Goal: Navigation & Orientation: Find specific page/section

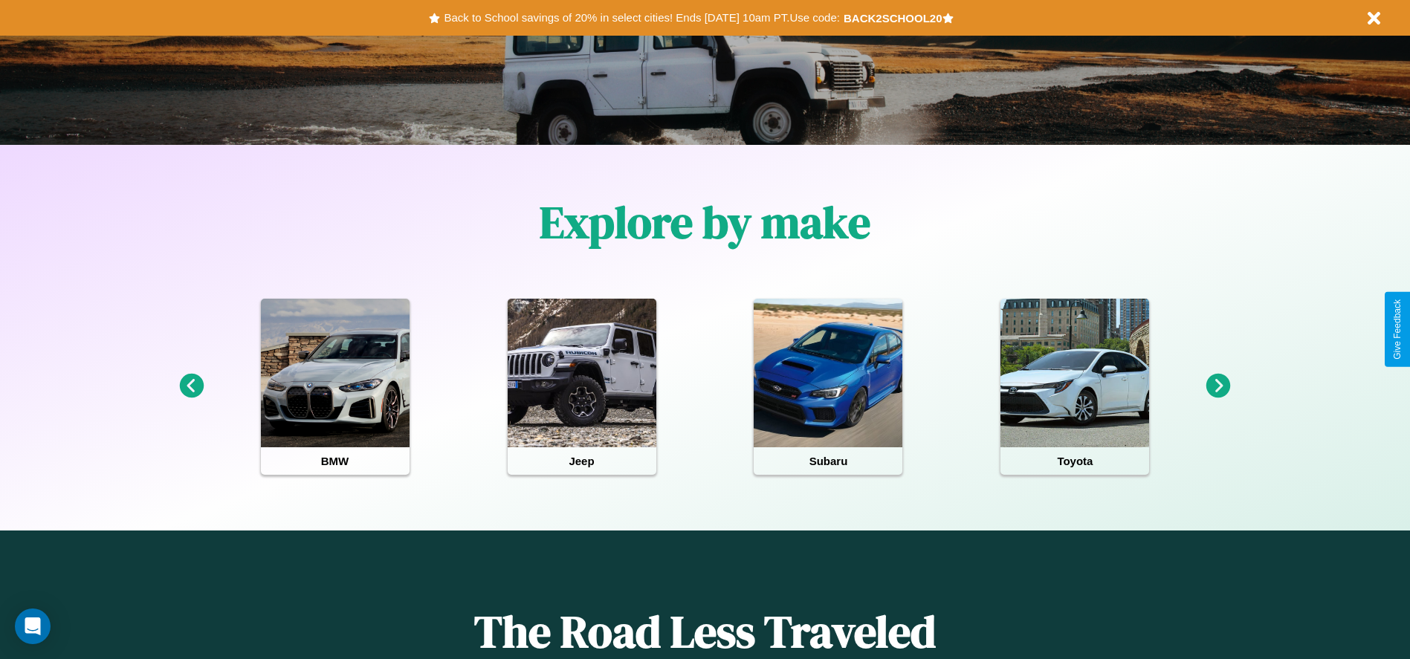
scroll to position [308, 0]
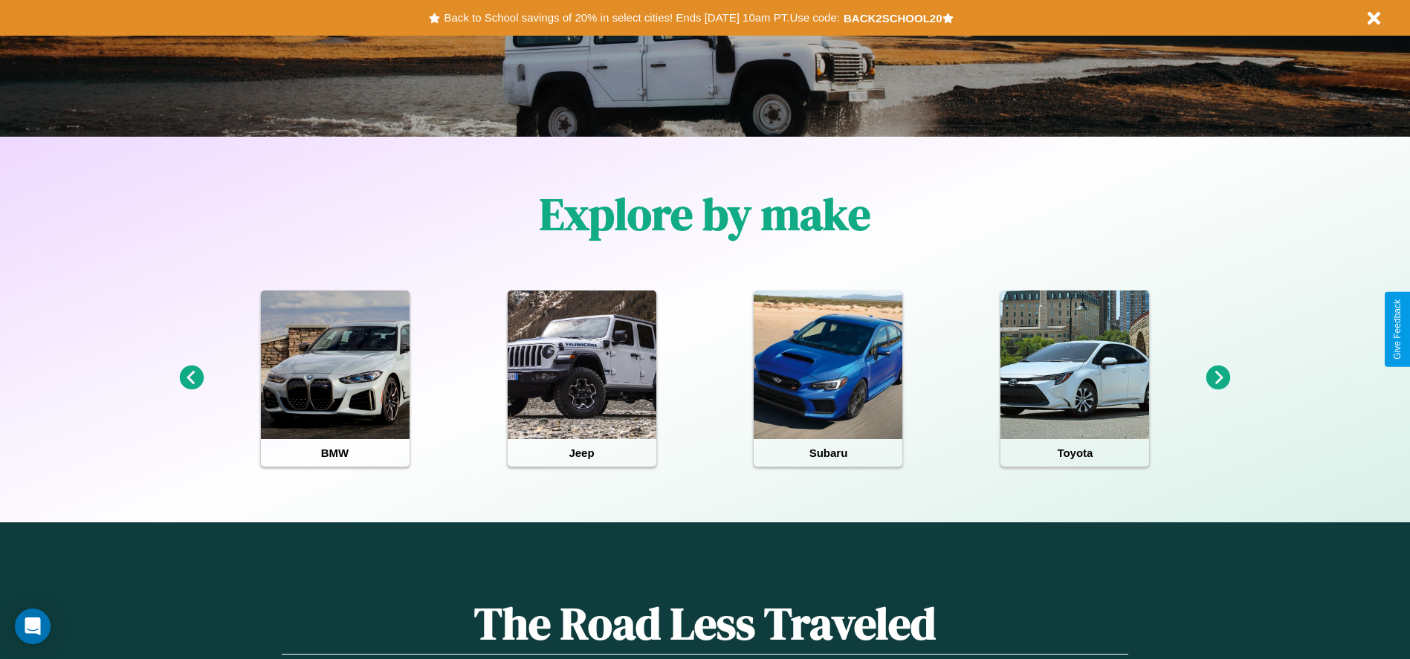
click at [1218, 378] on icon at bounding box center [1218, 378] width 25 height 25
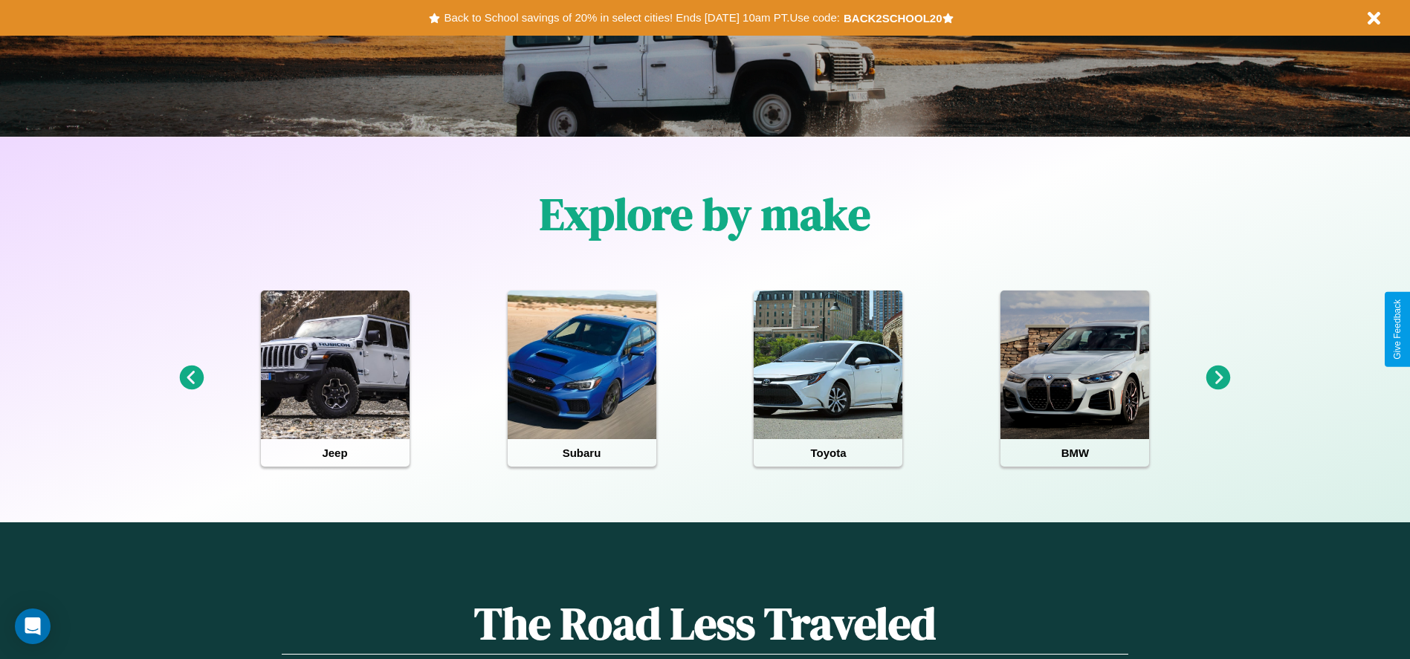
click at [1218, 378] on icon at bounding box center [1218, 378] width 25 height 25
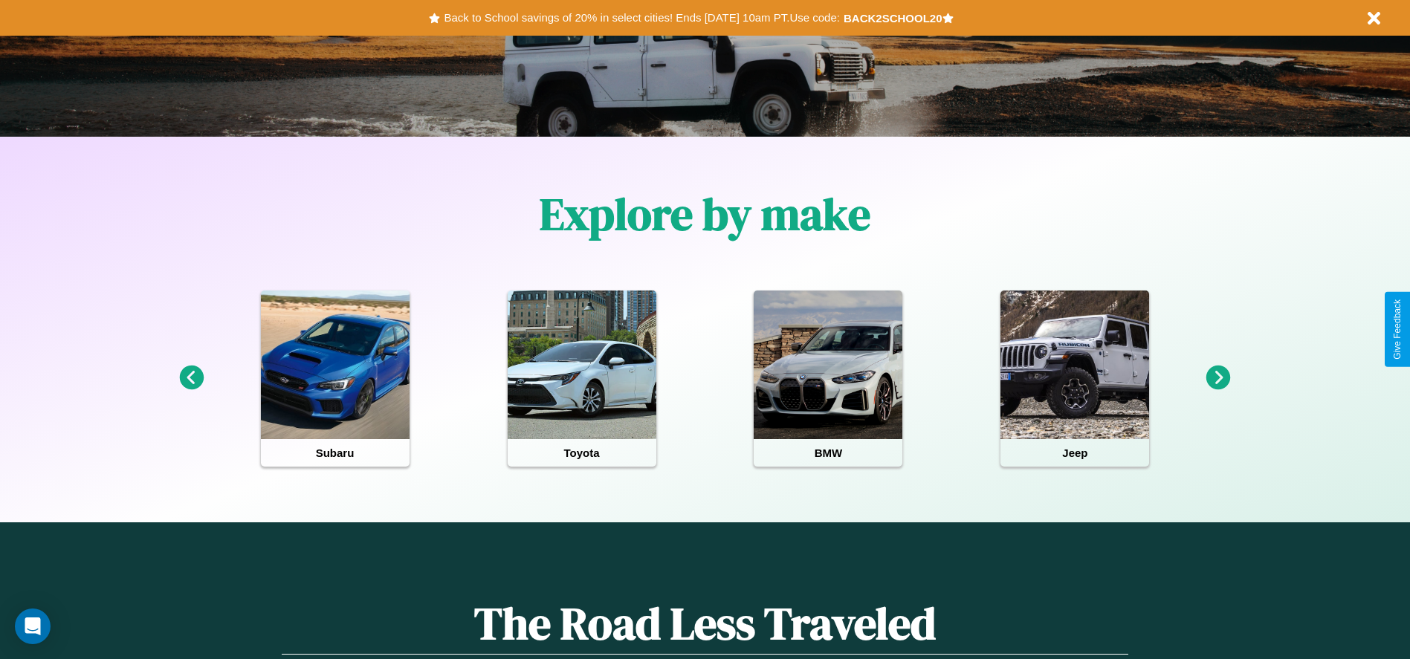
click at [191, 378] on icon at bounding box center [191, 378] width 25 height 25
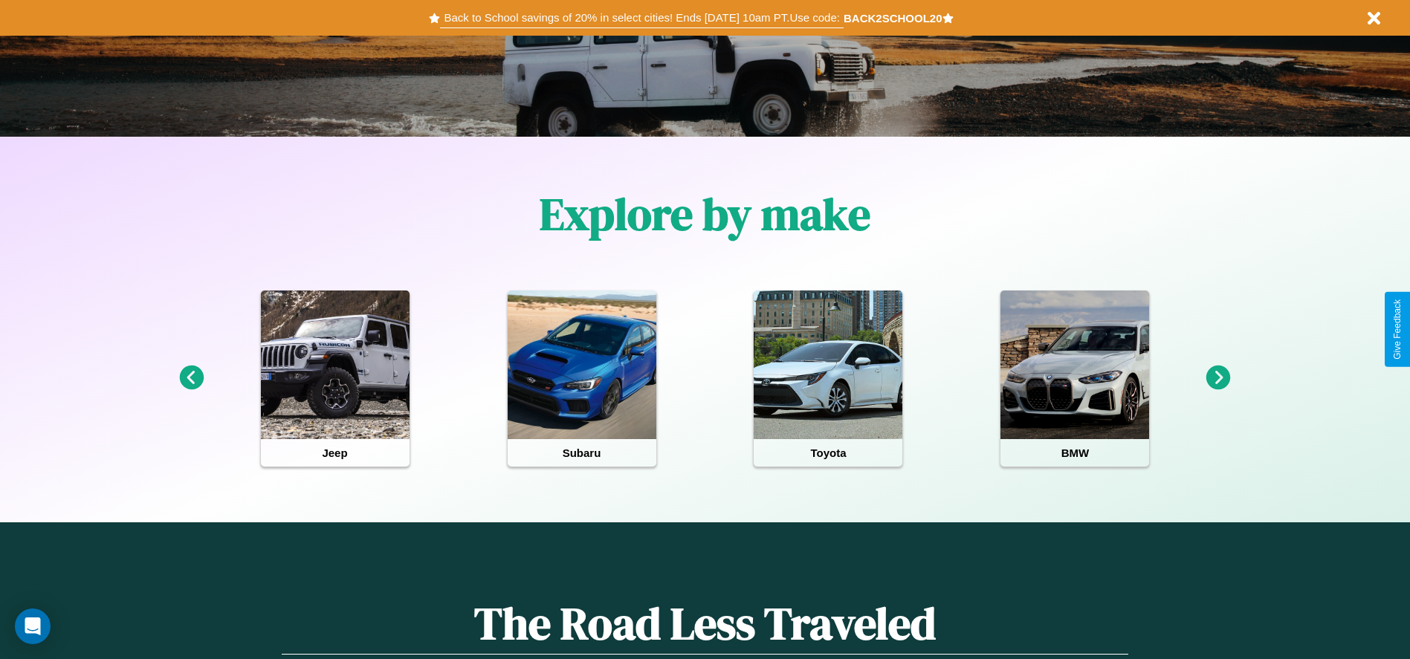
click at [641, 18] on button "Back to School savings of 20% in select cities! Ends [DATE] 10am PT. Use code:" at bounding box center [641, 17] width 403 height 21
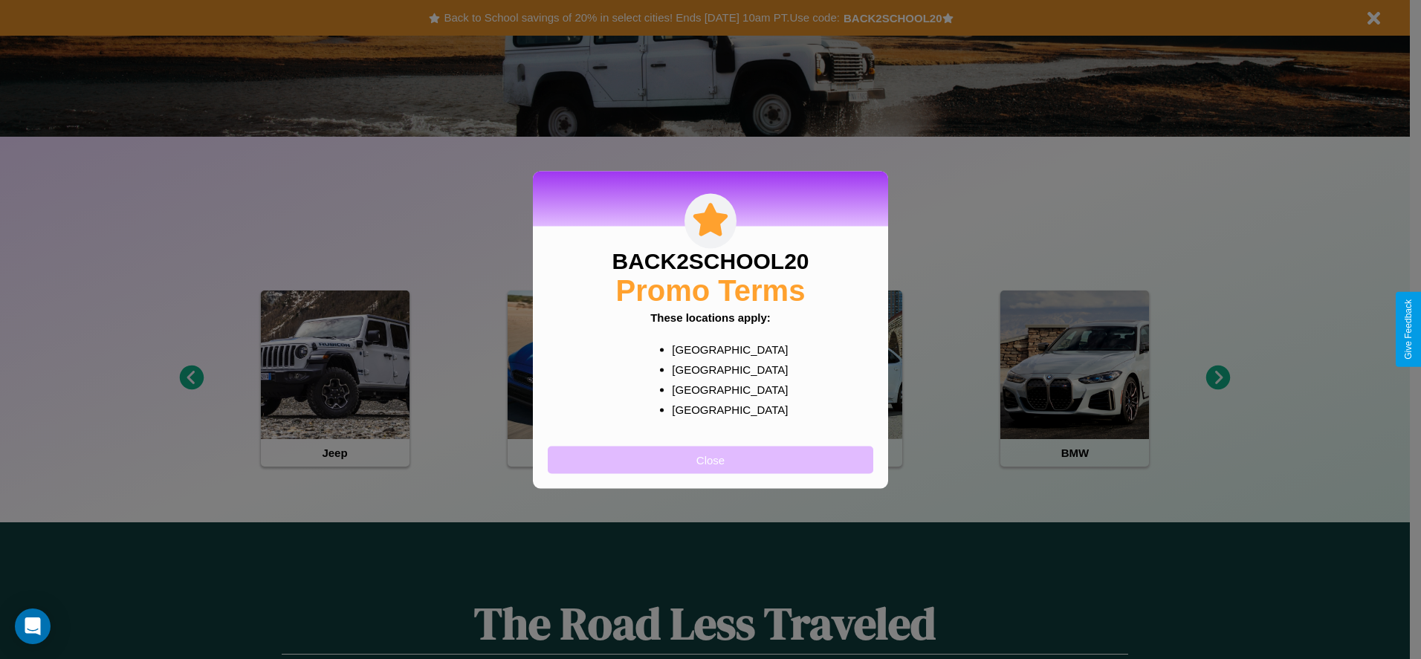
click at [710, 459] on button "Close" at bounding box center [710, 459] width 325 height 27
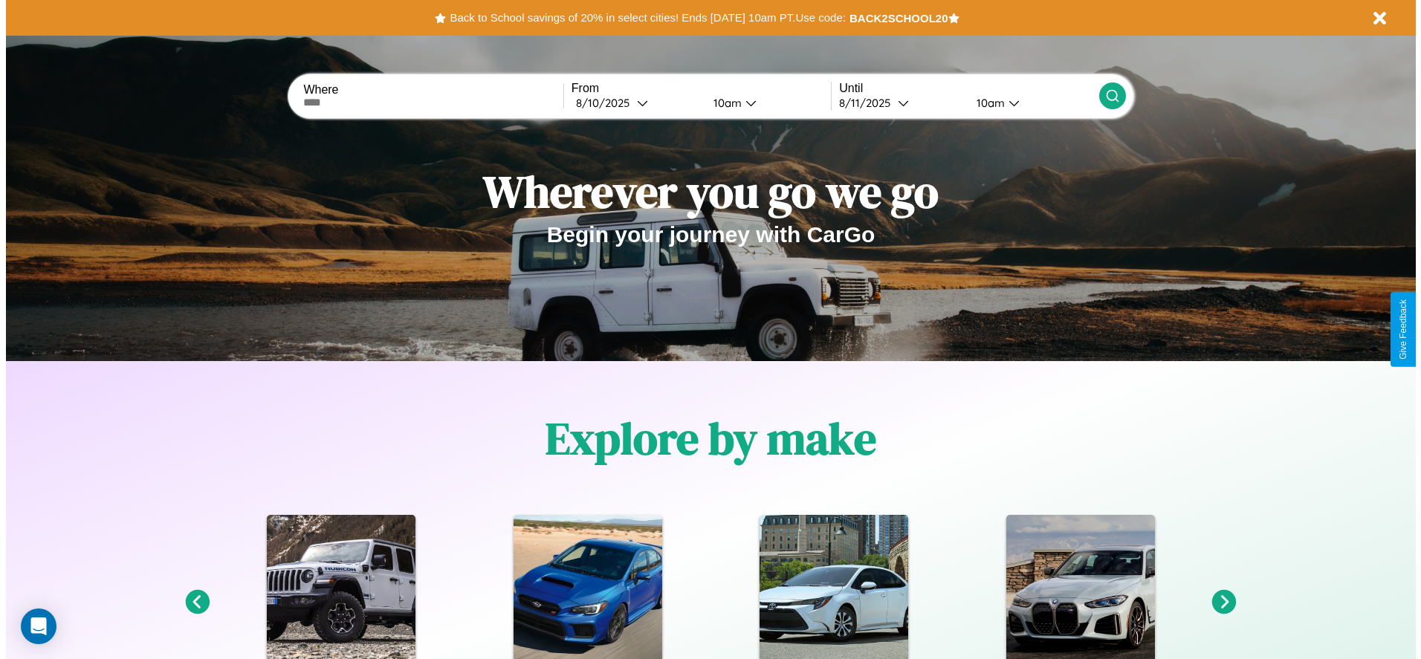
scroll to position [0, 0]
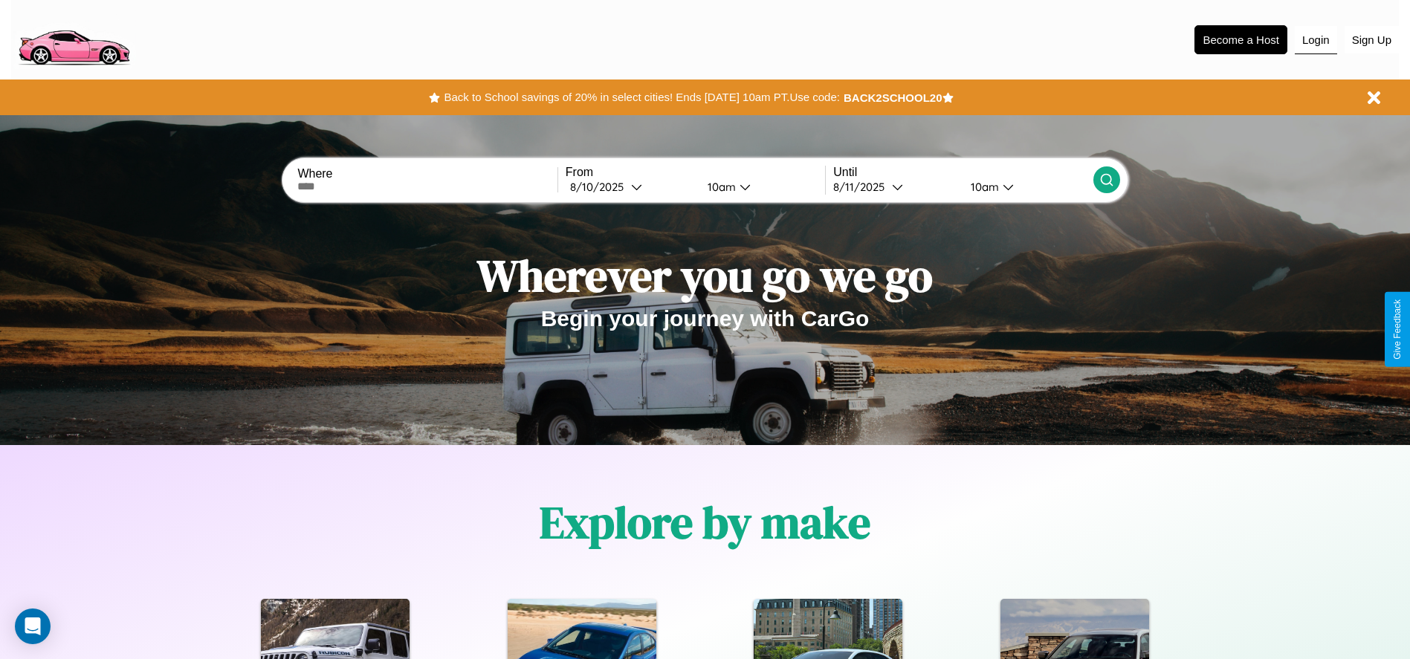
click at [1315, 39] on button "Login" at bounding box center [1315, 40] width 42 height 28
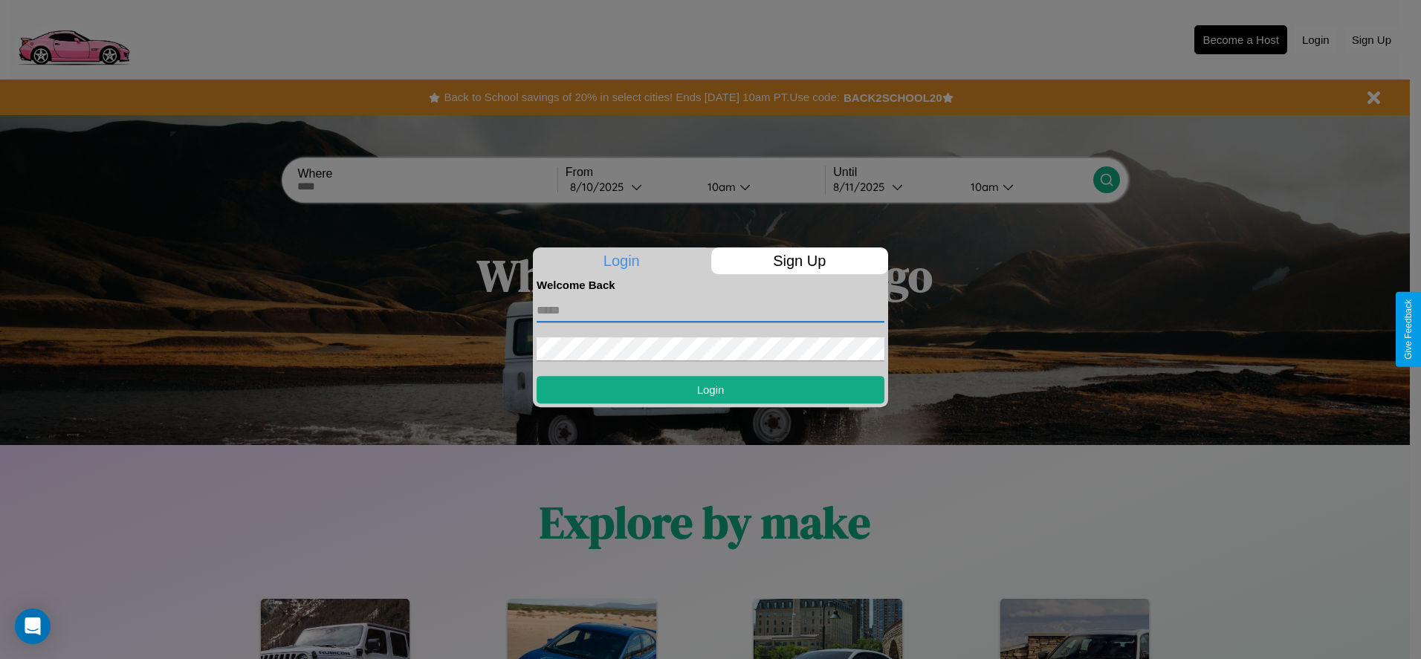
click at [710, 310] on input "text" at bounding box center [711, 311] width 348 height 24
type input "**********"
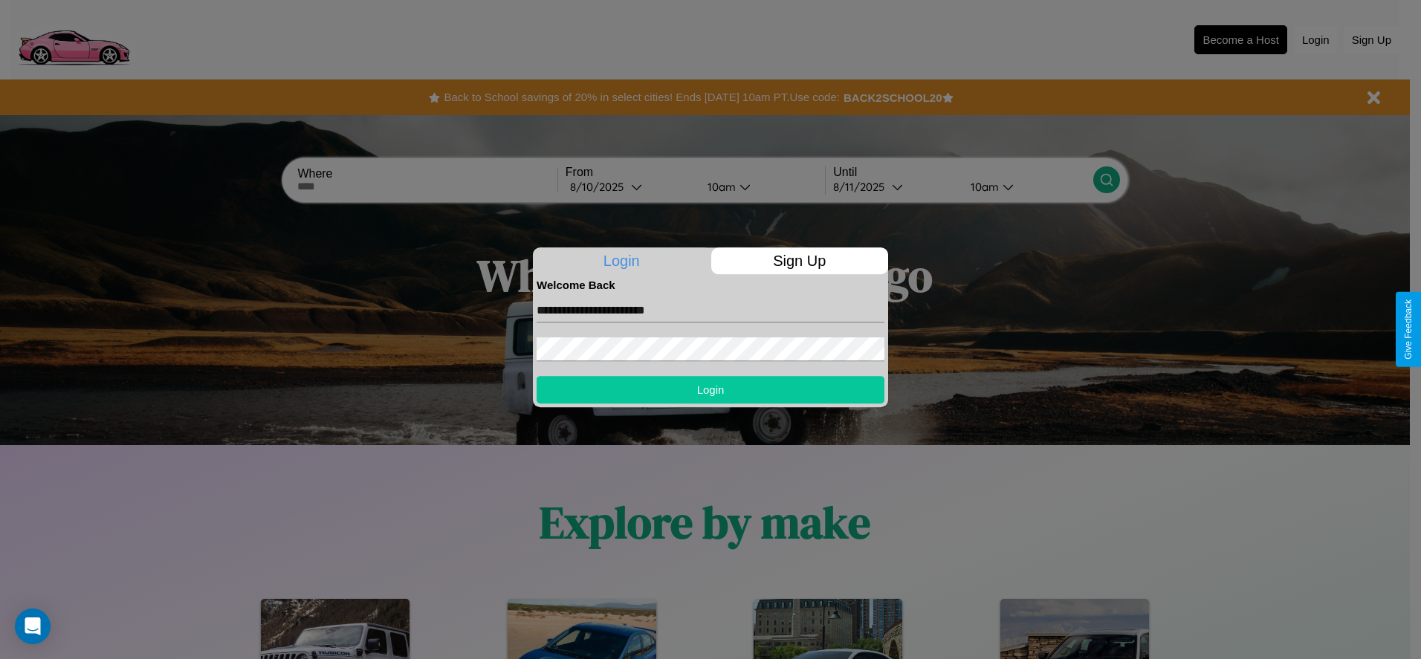
click at [710, 389] on button "Login" at bounding box center [711, 389] width 348 height 27
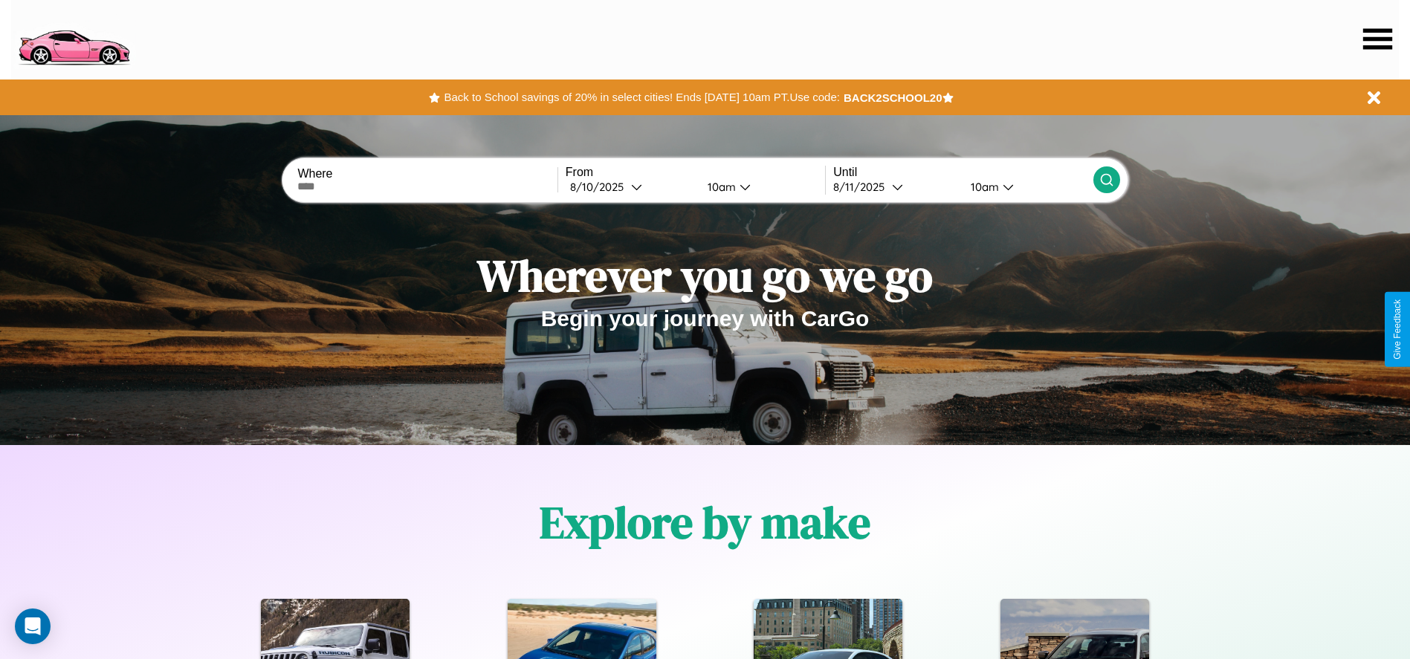
click at [1377, 39] on icon at bounding box center [1377, 38] width 29 height 21
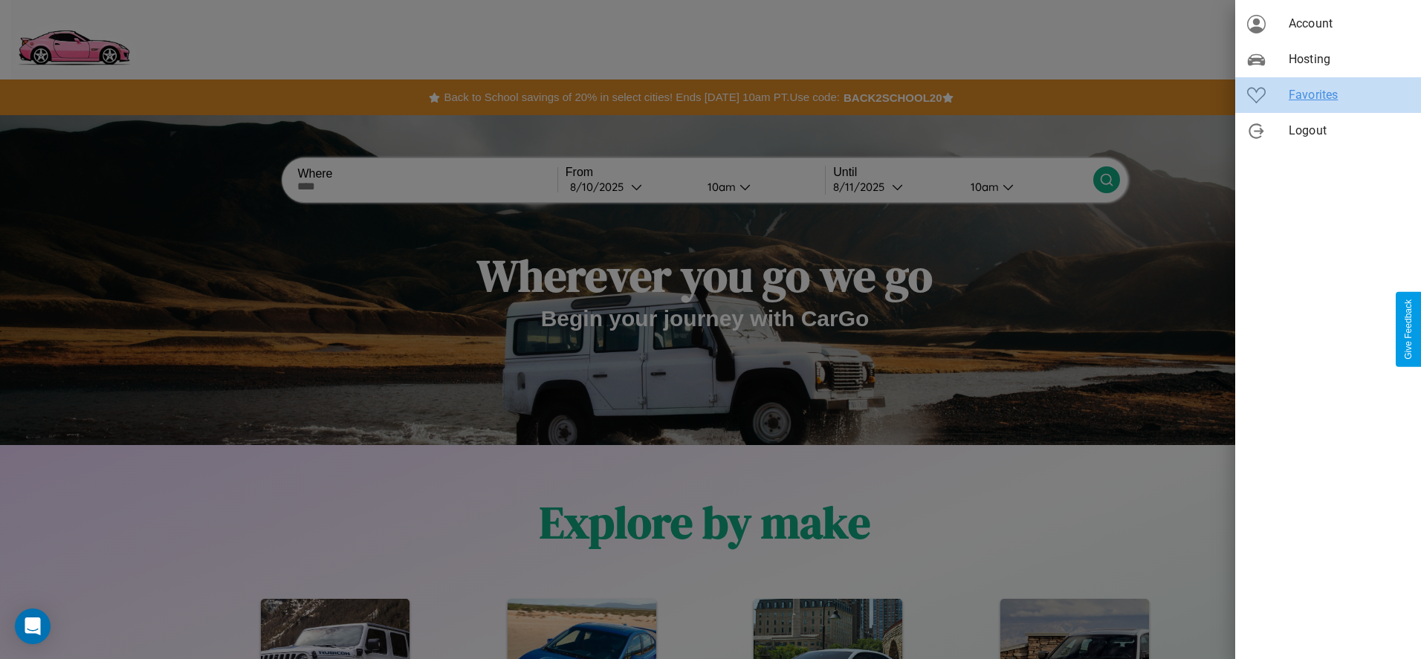
click at [1328, 95] on span "Favorites" at bounding box center [1349, 95] width 120 height 18
